Goal: Transaction & Acquisition: Subscribe to service/newsletter

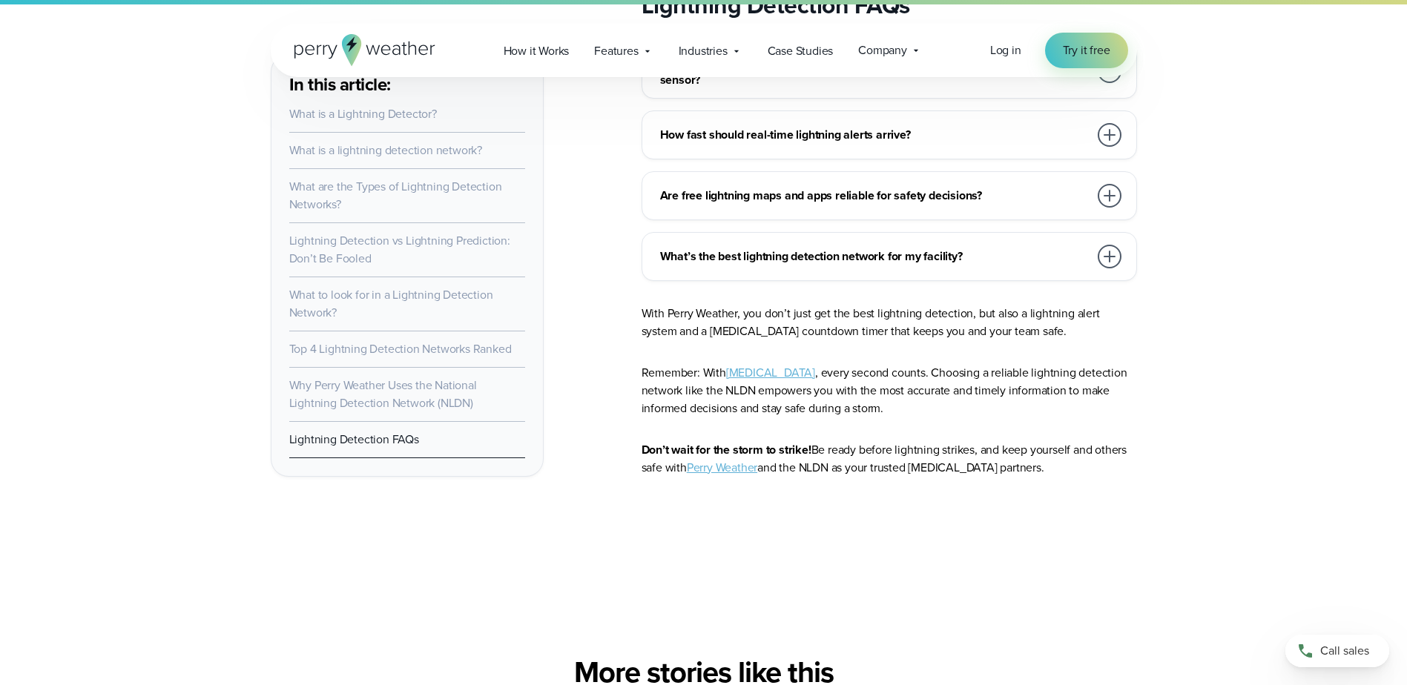
scroll to position [9195, 0]
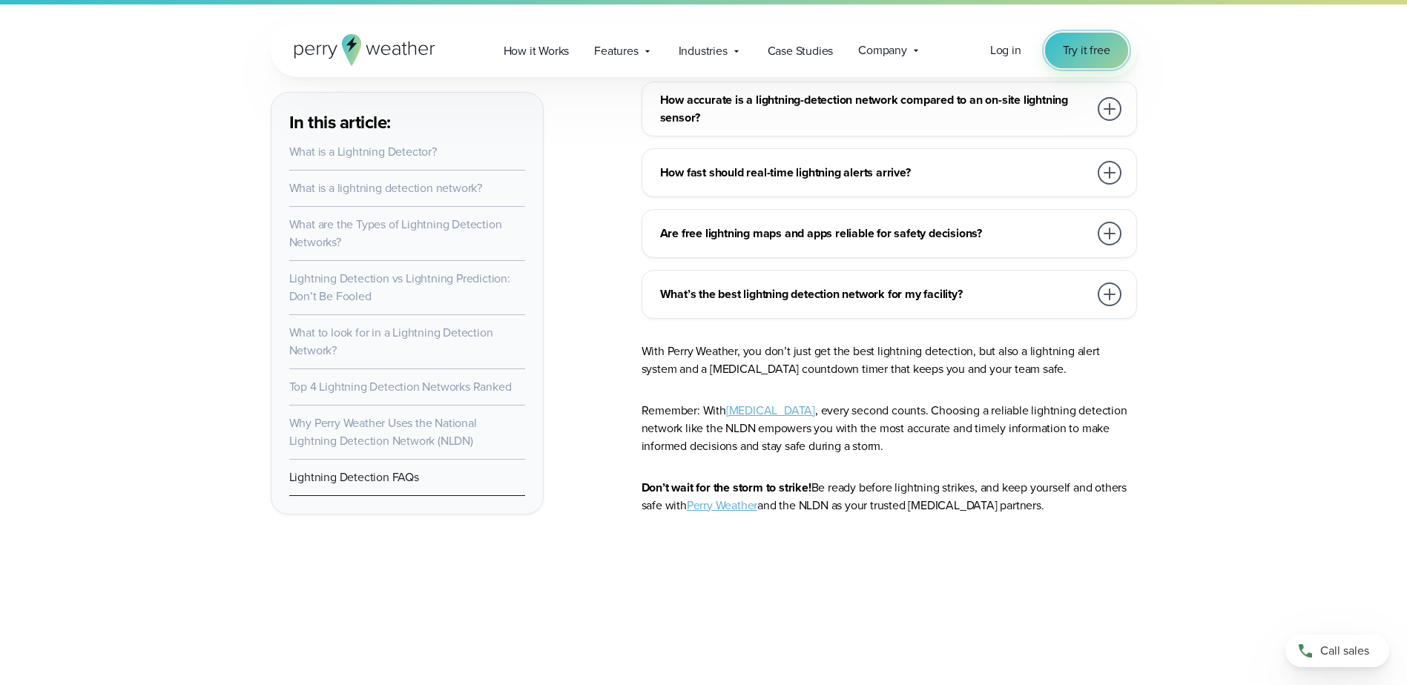
click at [1071, 51] on span "Try it free" at bounding box center [1086, 51] width 47 height 18
